Goal: Information Seeking & Learning: Learn about a topic

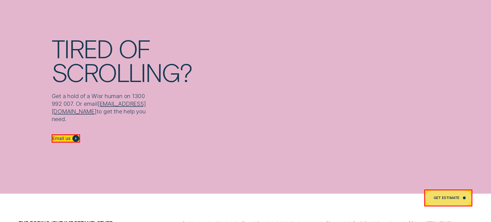
scroll to position [3512, 0]
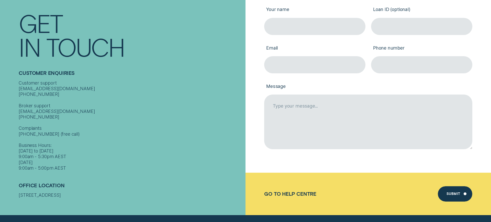
scroll to position [52, 0]
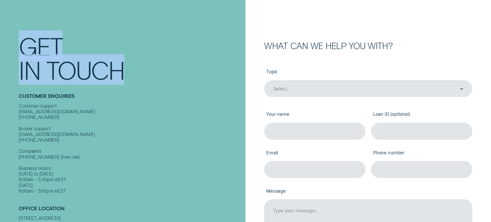
copy div "Get In Touch"
drag, startPoint x: 19, startPoint y: 36, endPoint x: 142, endPoint y: 75, distance: 128.4
click at [142, 75] on div "Get In Touch" at bounding box center [131, 58] width 224 height 48
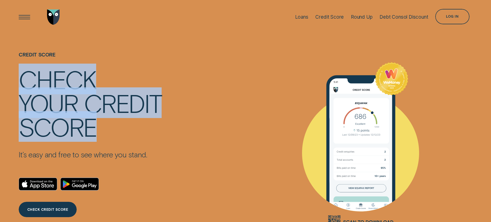
copy div "Check your credit score"
drag, startPoint x: 19, startPoint y: 79, endPoint x: 113, endPoint y: 121, distance: 103.5
click at [113, 121] on div "Check your credit score" at bounding box center [90, 102] width 143 height 71
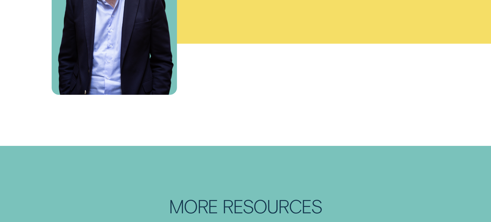
scroll to position [944, 0]
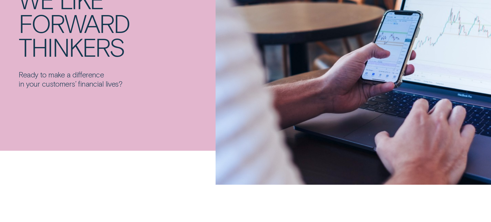
scroll to position [262, 0]
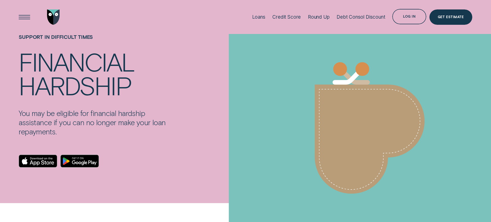
scroll to position [210, 0]
